Goal: Task Accomplishment & Management: Complete application form

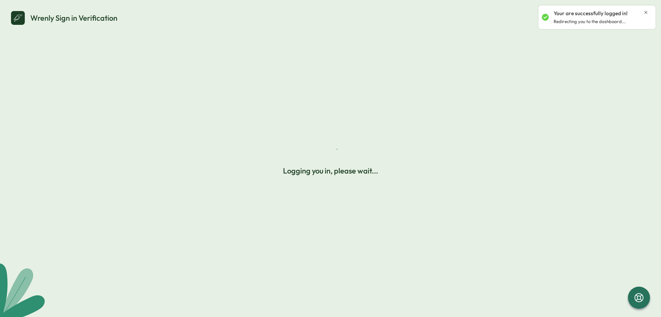
click at [646, 12] on icon "Close notification" at bounding box center [646, 13] width 6 height 6
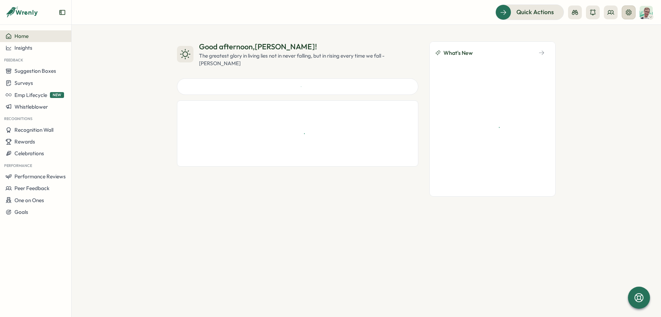
click at [629, 14] on icon at bounding box center [628, 12] width 7 height 7
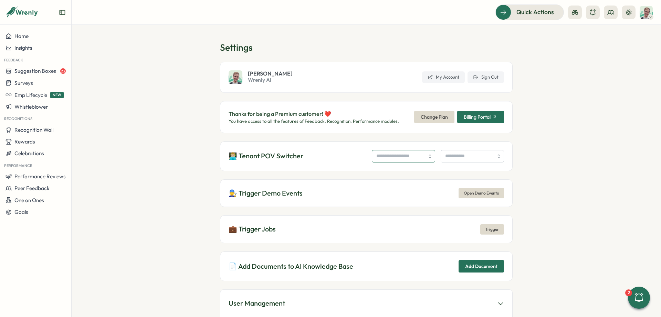
click at [401, 153] on input "search" at bounding box center [403, 156] width 63 height 12
type input "**********"
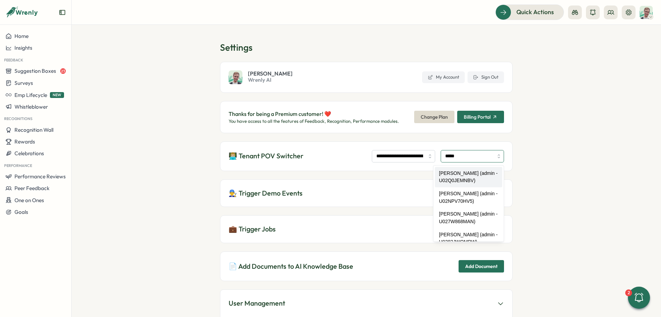
type input "**********"
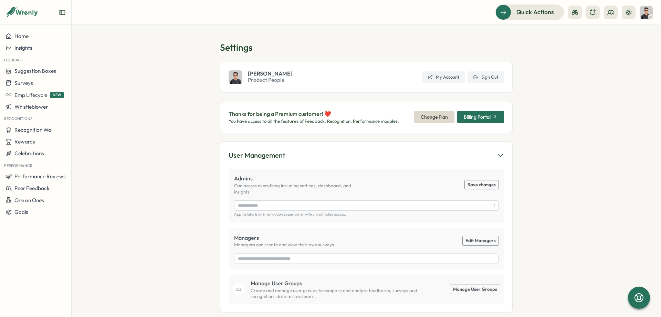
type input "**********"
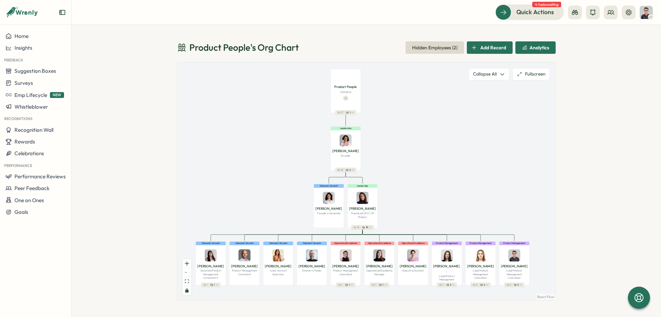
drag, startPoint x: 296, startPoint y: 183, endPoint x: 282, endPoint y: 114, distance: 70.6
click at [282, 114] on div "Product People Company 37 1 Leadership Mirela M. Founder 36 2 Demand / Growth V…" at bounding box center [366, 180] width 378 height 237
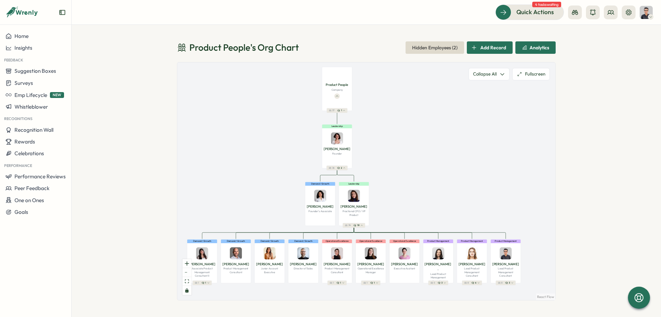
drag, startPoint x: 250, startPoint y: 115, endPoint x: 258, endPoint y: 181, distance: 65.8
click at [258, 181] on div "Product People Company 37 1 Leadership Mirela M. Founder 36 2 Demand / Growth V…" at bounding box center [366, 180] width 378 height 237
click at [336, 94] on icon at bounding box center [336, 95] width 3 height 3
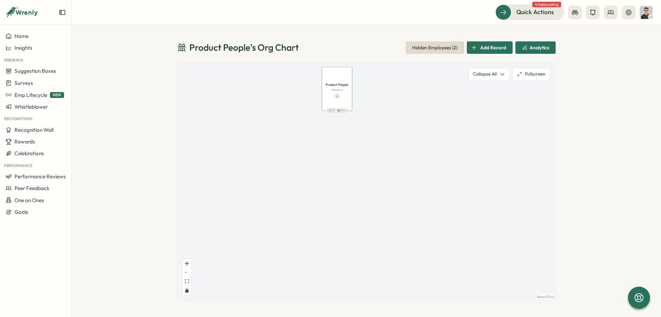
click at [337, 95] on icon at bounding box center [336, 95] width 3 height 3
click at [343, 155] on div "Mirela M. Founder" at bounding box center [337, 150] width 27 height 9
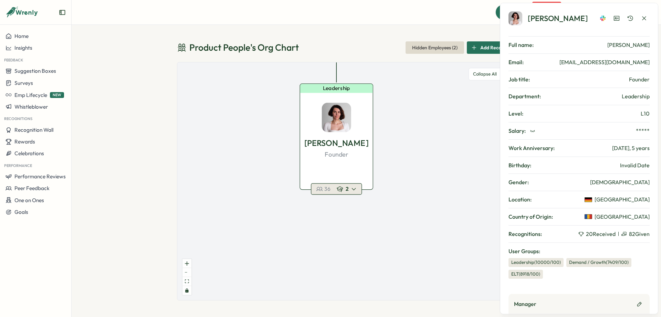
click at [350, 189] on div "2" at bounding box center [347, 188] width 20 height 7
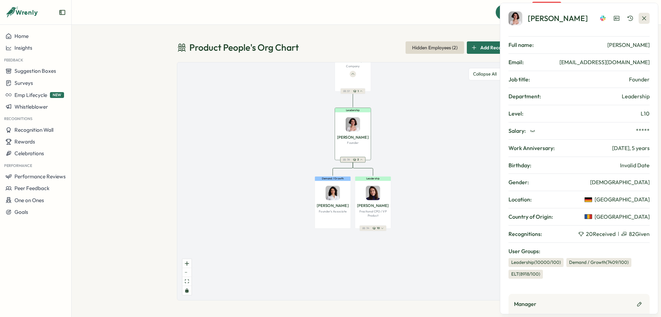
click at [647, 17] on icon "button" at bounding box center [644, 18] width 7 height 7
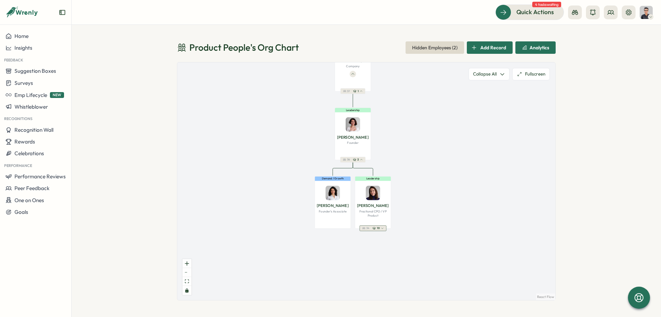
click at [375, 228] on icon "button" at bounding box center [374, 227] width 3 height 3
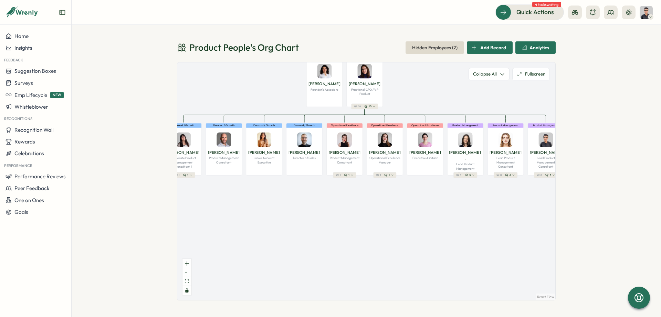
drag, startPoint x: 442, startPoint y: 232, endPoint x: 433, endPoint y: 111, distance: 121.9
click at [433, 111] on div "Product People Company 37 1 Leadership Mirela M. Founder 36 2 Demand / Growth V…" at bounding box center [366, 180] width 378 height 237
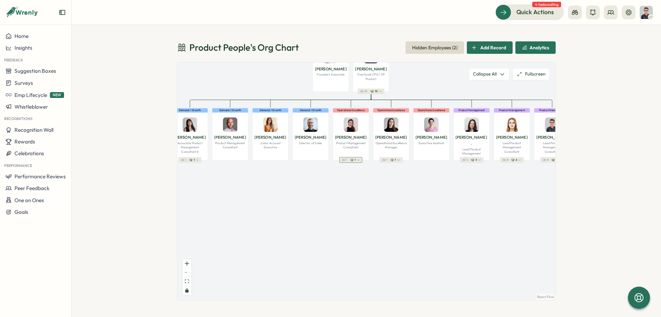
click at [357, 162] on button "1 1" at bounding box center [351, 160] width 23 height 6
click at [357, 159] on icon "button" at bounding box center [358, 159] width 3 height 3
click at [356, 159] on icon "button" at bounding box center [357, 159] width 3 height 3
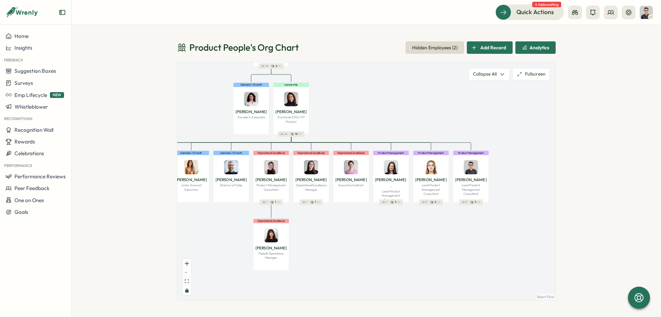
drag, startPoint x: 369, startPoint y: 227, endPoint x: 356, endPoint y: 236, distance: 15.2
click at [354, 238] on div "Product People Company 37 1 Leadership Mirela M. Founder 36 2 Demand / Growth V…" at bounding box center [366, 180] width 378 height 237
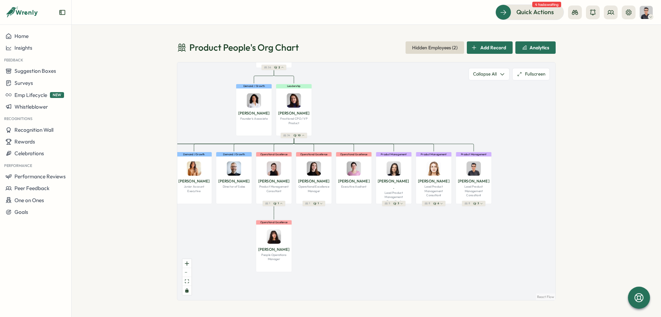
click at [434, 50] on span "Hidden Employees ( 2 )" at bounding box center [434, 48] width 45 height 12
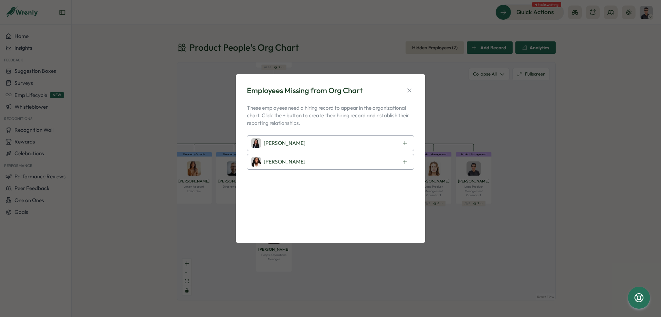
click at [330, 146] on div "Marina Moric" at bounding box center [330, 143] width 167 height 16
click at [406, 144] on icon at bounding box center [405, 143] width 6 height 6
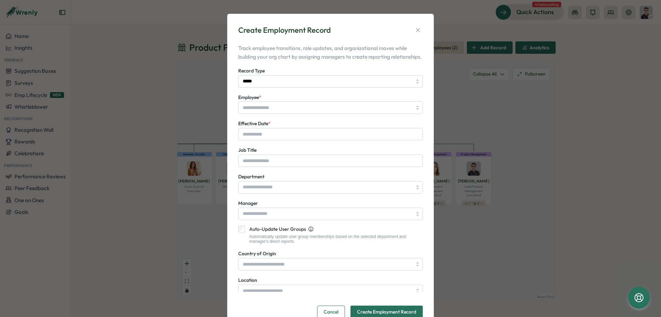
type input "**********"
click at [282, 140] on input "Effective Date *" at bounding box center [330, 134] width 185 height 12
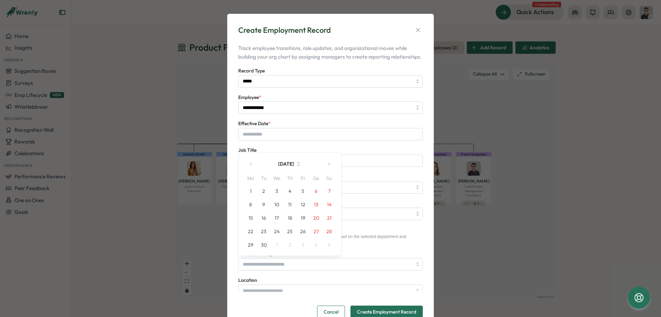
click at [250, 189] on button "1" at bounding box center [250, 190] width 13 height 13
type input "**********"
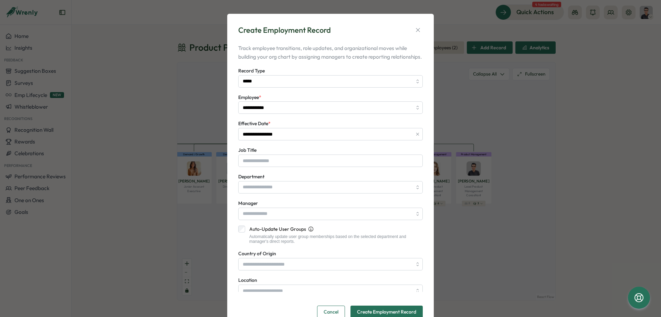
click at [313, 127] on div "**********" at bounding box center [330, 181] width 185 height 274
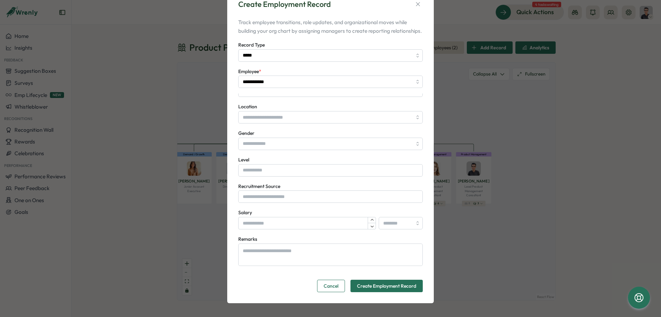
scroll to position [35, 0]
click at [380, 282] on span "Create Employment Record" at bounding box center [386, 286] width 59 height 12
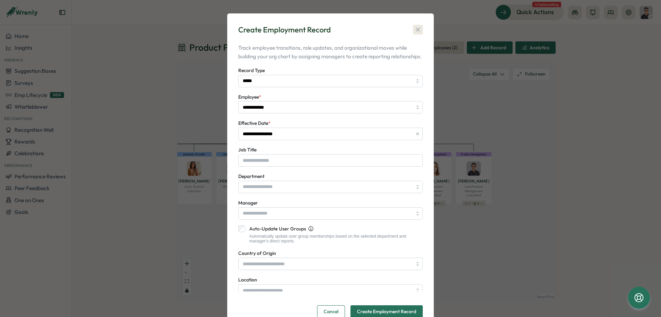
scroll to position [0, 0]
click at [417, 28] on icon "button" at bounding box center [418, 30] width 7 height 7
